Goal: Navigation & Orientation: Understand site structure

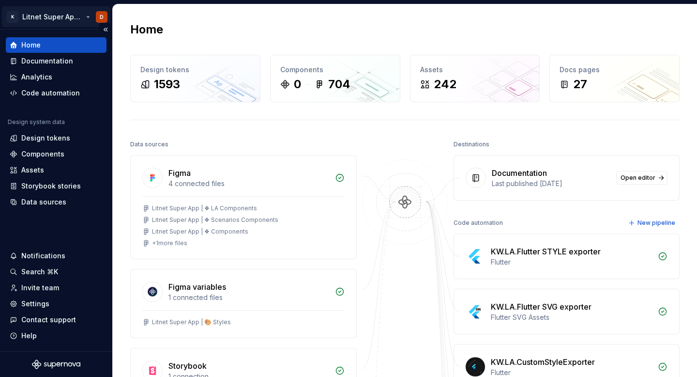
click at [63, 19] on html "K Litnet Super App 2.0. D Home Documentation Analytics Code automation Design s…" at bounding box center [348, 188] width 697 height 377
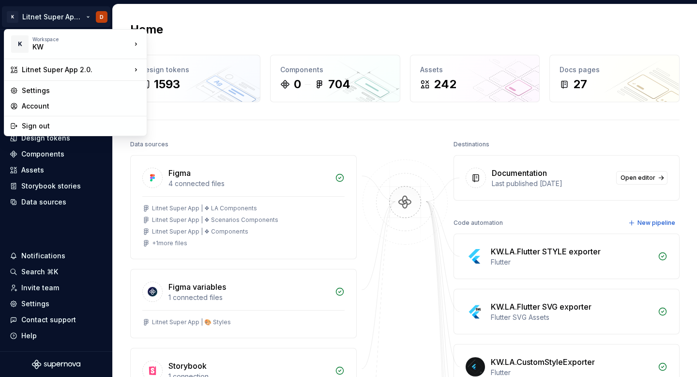
click at [160, 13] on html "K Litnet Super App 2.0. D Home Documentation Analytics Code automation Design s…" at bounding box center [348, 188] width 697 height 377
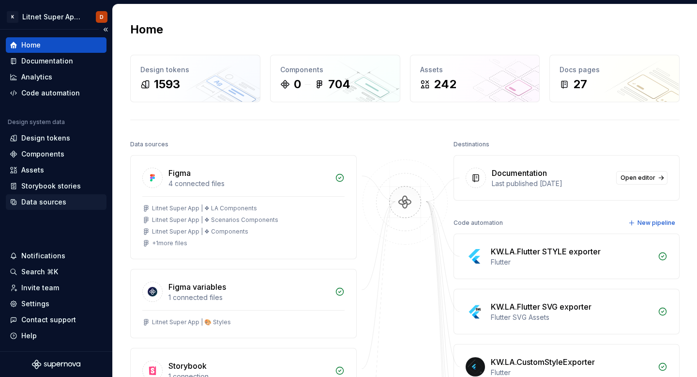
click at [60, 201] on div "Data sources" at bounding box center [43, 202] width 45 height 10
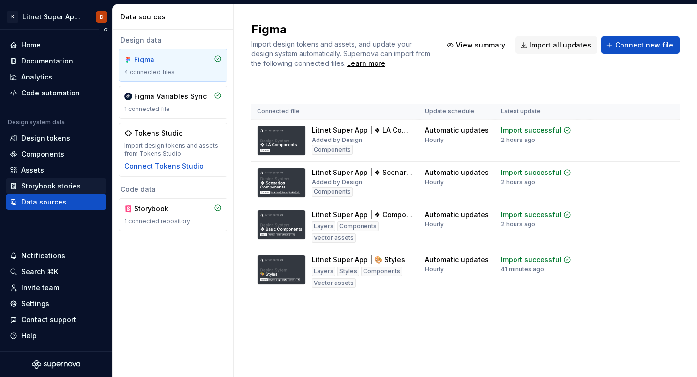
click at [34, 183] on div "Storybook stories" at bounding box center [51, 186] width 60 height 10
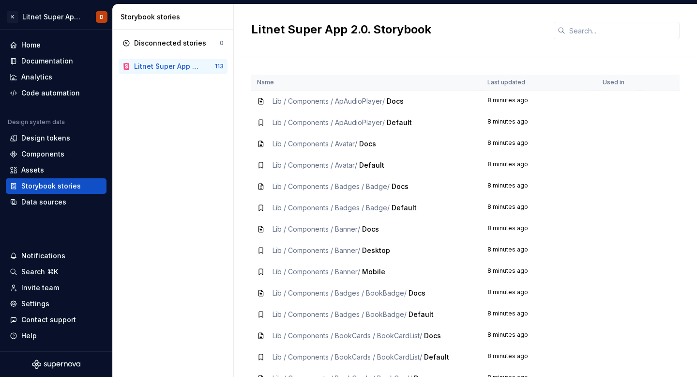
click at [161, 68] on div "Litnet Super App 2.0. Storybook" at bounding box center [166, 66] width 65 height 10
click at [51, 151] on div "Components" at bounding box center [42, 154] width 43 height 10
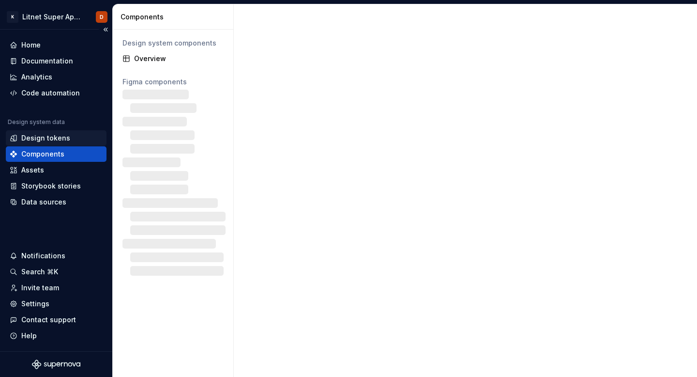
click at [40, 132] on div "Design tokens" at bounding box center [56, 137] width 101 height 15
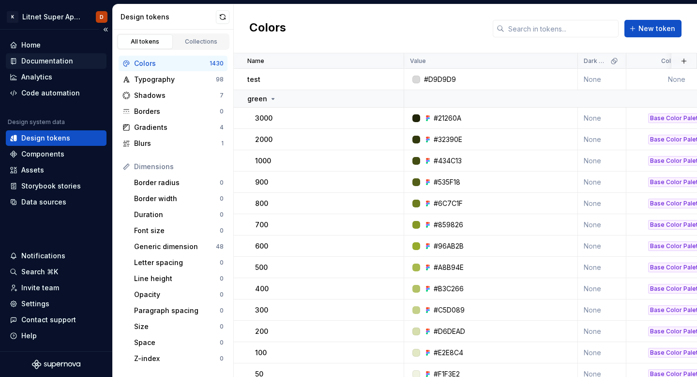
click at [34, 58] on div "Documentation" at bounding box center [47, 61] width 52 height 10
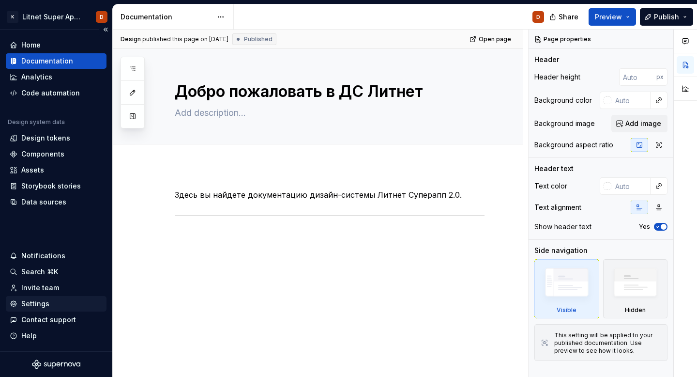
click at [43, 301] on div "Settings" at bounding box center [35, 304] width 28 height 10
type textarea "*"
click at [38, 169] on div "Assets" at bounding box center [32, 170] width 23 height 10
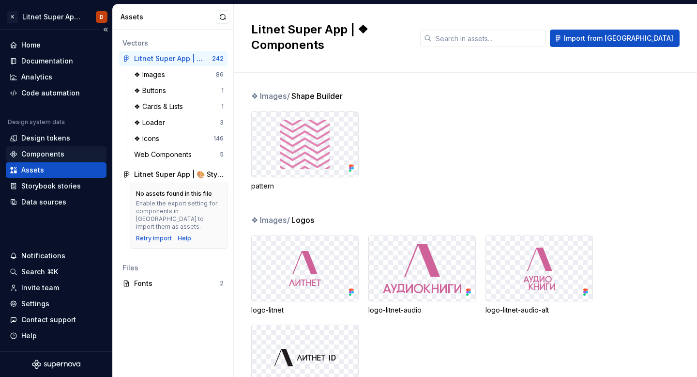
click at [42, 152] on div "Components" at bounding box center [42, 154] width 43 height 10
